Goal: Task Accomplishment & Management: Manage account settings

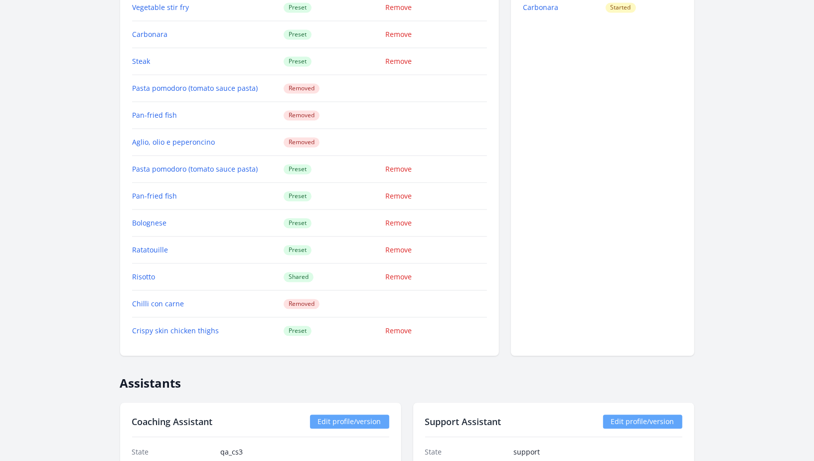
scroll to position [1201, 0]
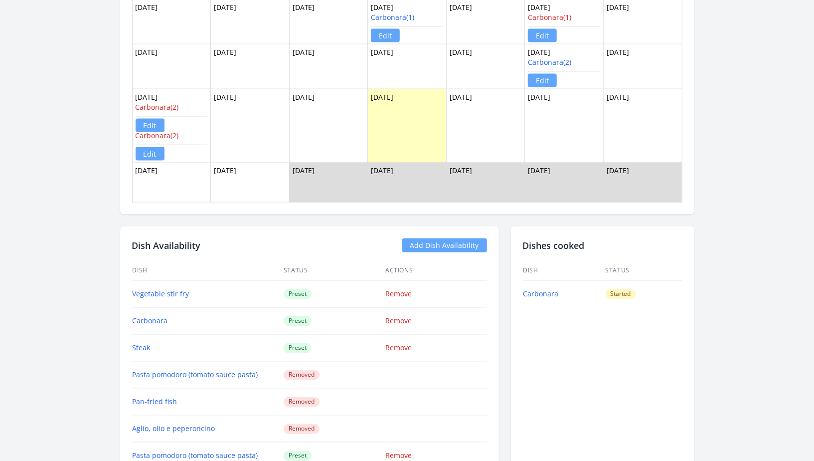
scroll to position [939, 0]
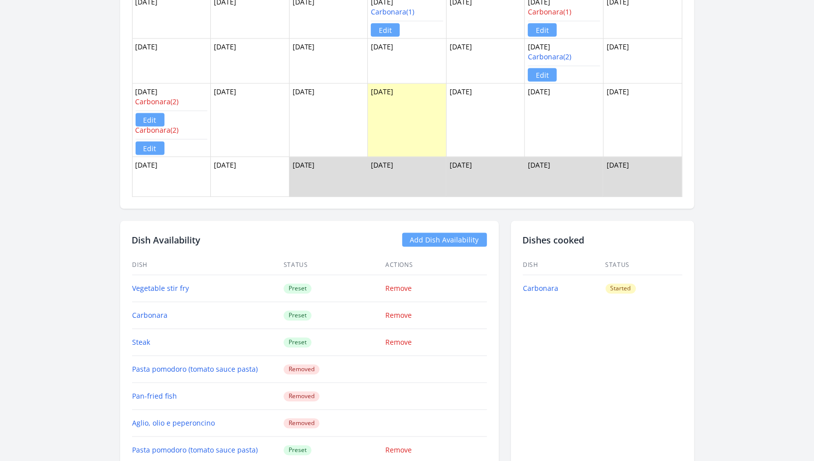
click at [143, 114] on link "Edit" at bounding box center [150, 119] width 29 height 13
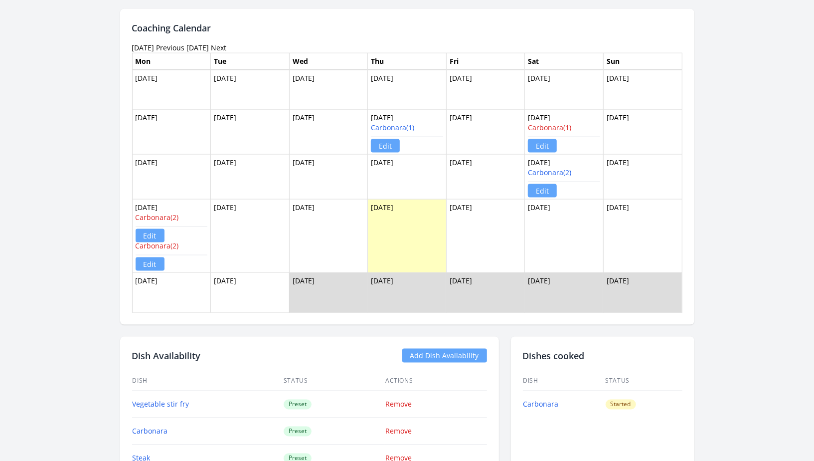
scroll to position [813, 0]
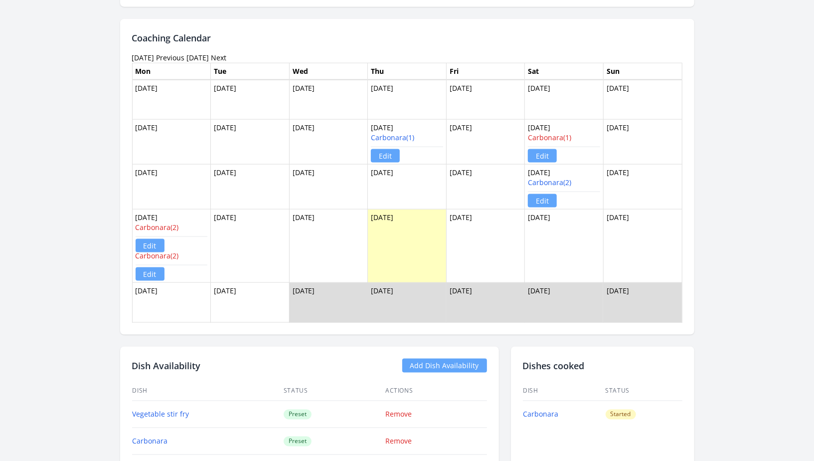
click at [157, 239] on link "Edit" at bounding box center [150, 245] width 29 height 13
click at [169, 252] on link "Carbonara(2)" at bounding box center [157, 255] width 43 height 9
click at [159, 270] on link "Edit" at bounding box center [150, 273] width 29 height 13
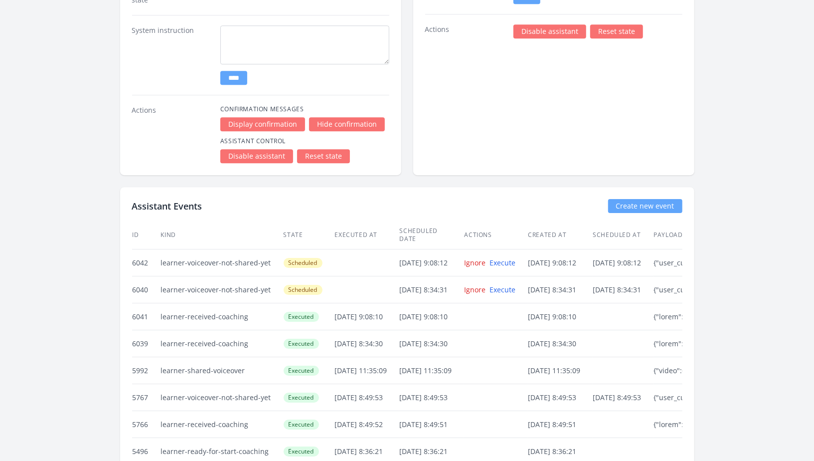
scroll to position [1960, 0]
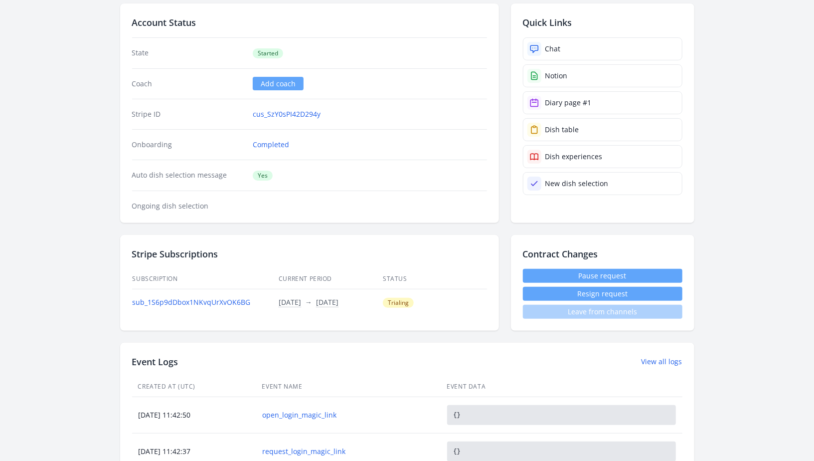
scroll to position [112, 0]
